Goal: Find specific page/section: Find specific page/section

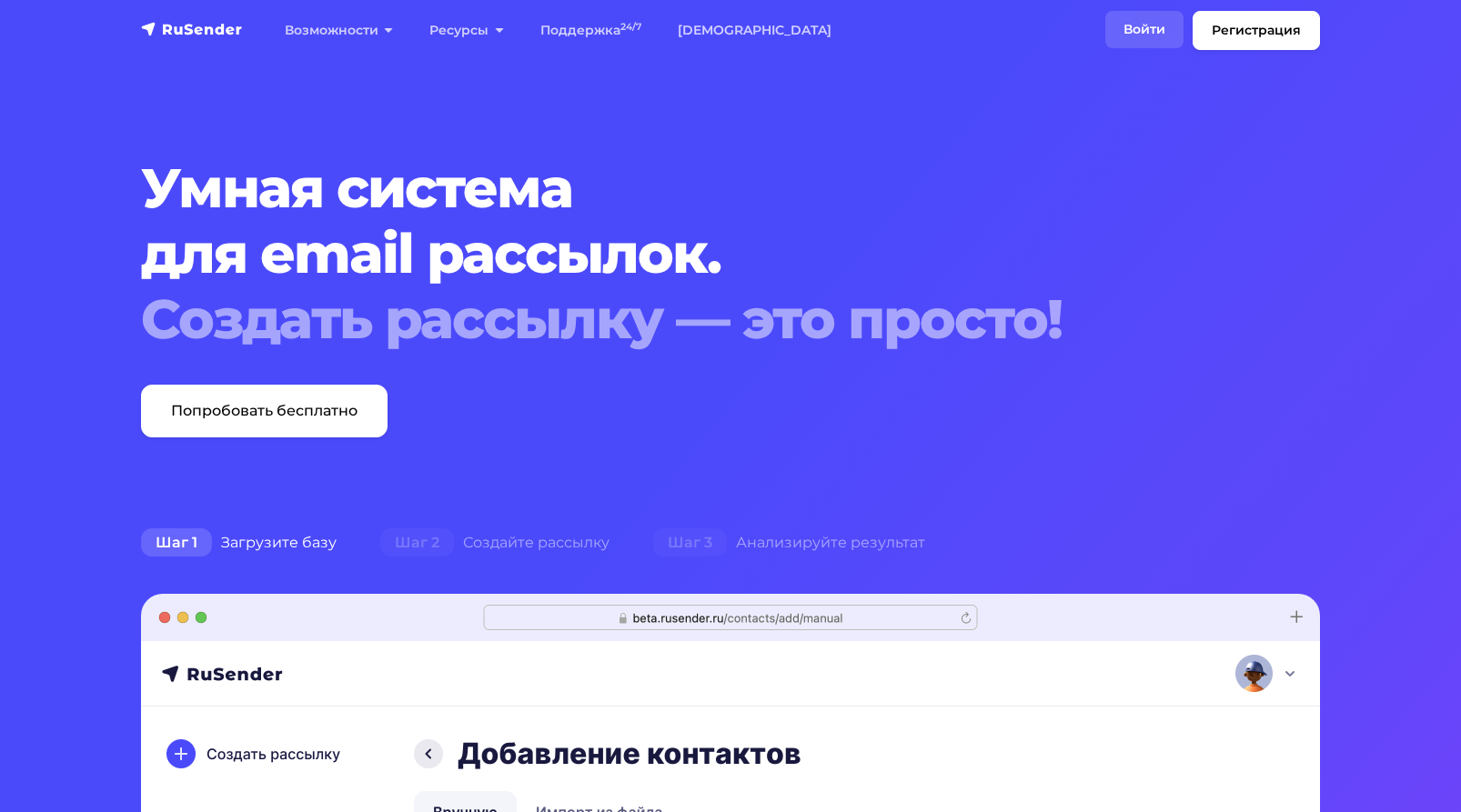
click at [1144, 32] on link "Войти" at bounding box center [1144, 29] width 78 height 37
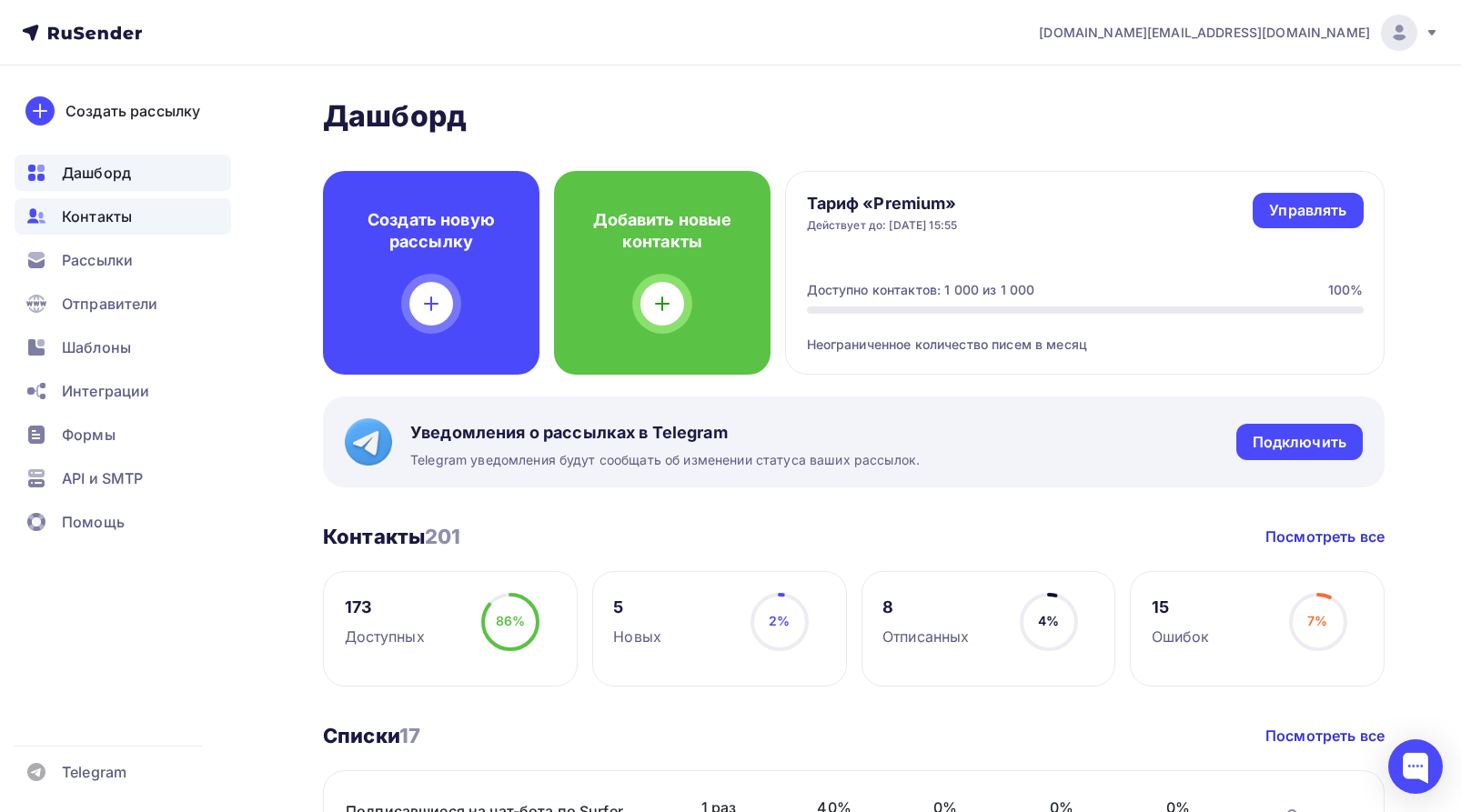
click at [57, 214] on div "Контакты" at bounding box center [123, 216] width 217 height 36
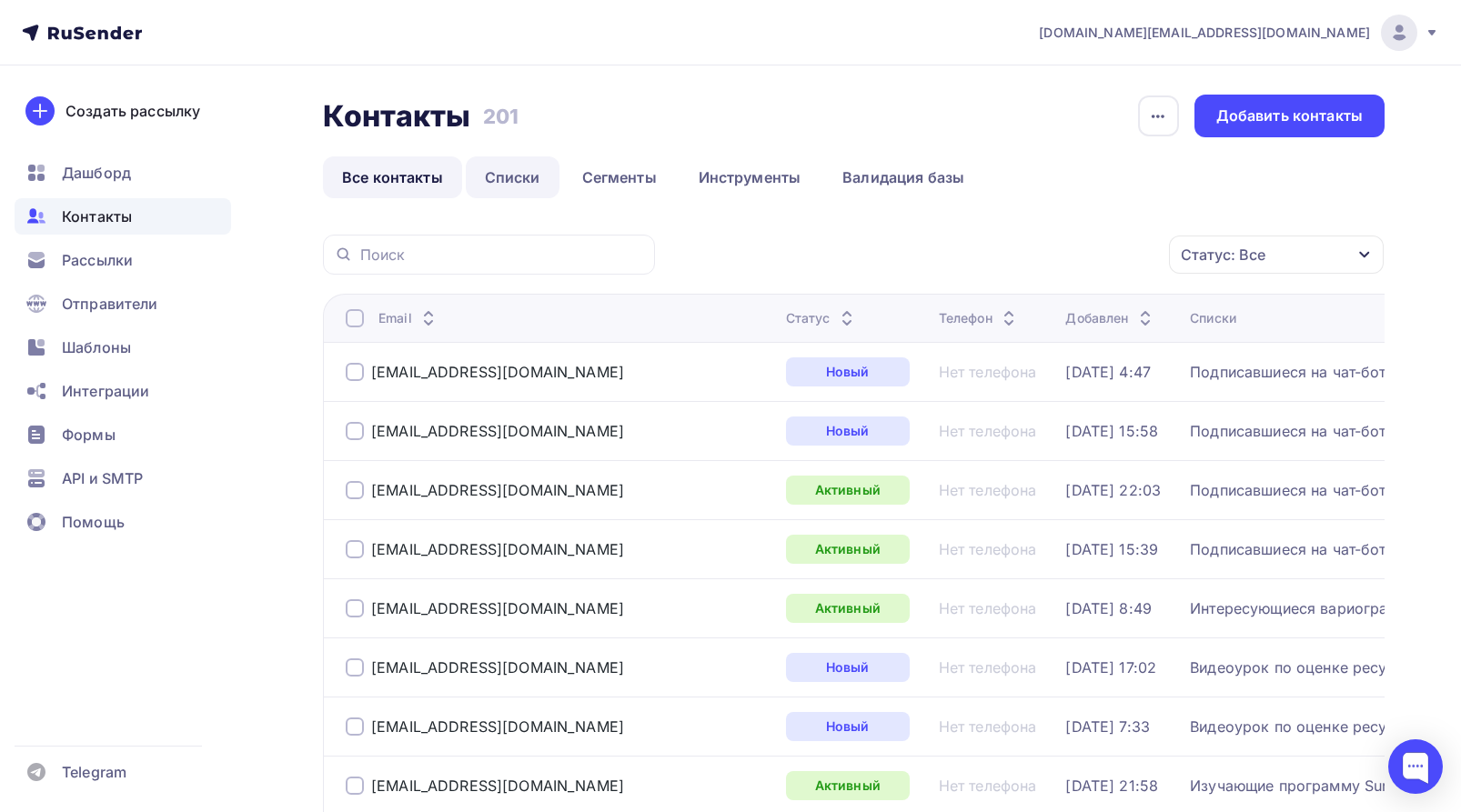
click at [515, 179] on link "Списки" at bounding box center [513, 177] width 94 height 42
